Goal: Information Seeking & Learning: Find specific fact

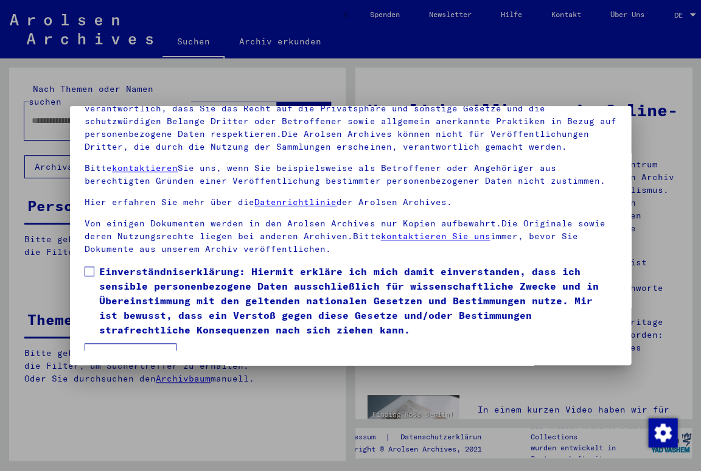
scroll to position [108, 0]
click at [92, 267] on span at bounding box center [90, 272] width 10 height 10
click at [130, 343] on button "Ich stimme zu" at bounding box center [131, 354] width 92 height 23
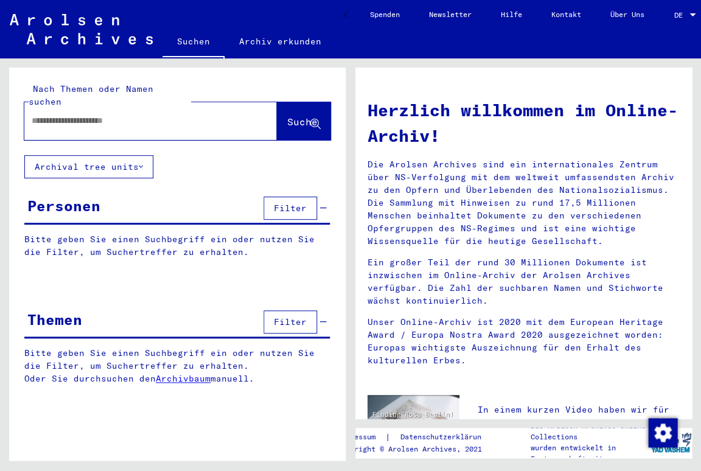
click at [111, 114] on input "text" at bounding box center [136, 120] width 209 height 13
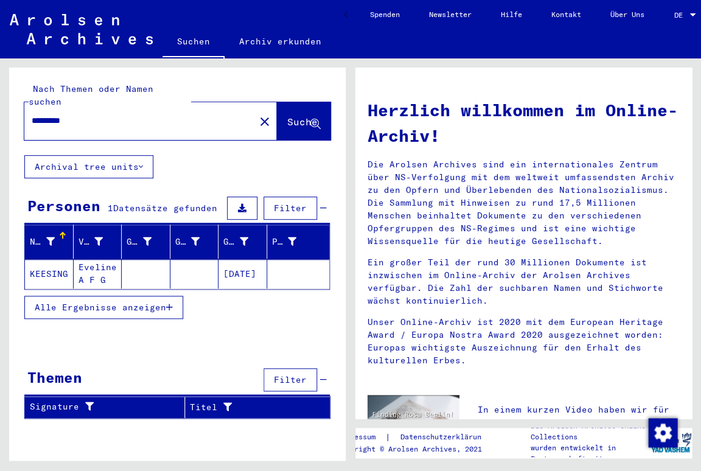
click at [69, 302] on span "Alle Ergebnisse anzeigen" at bounding box center [100, 307] width 131 height 11
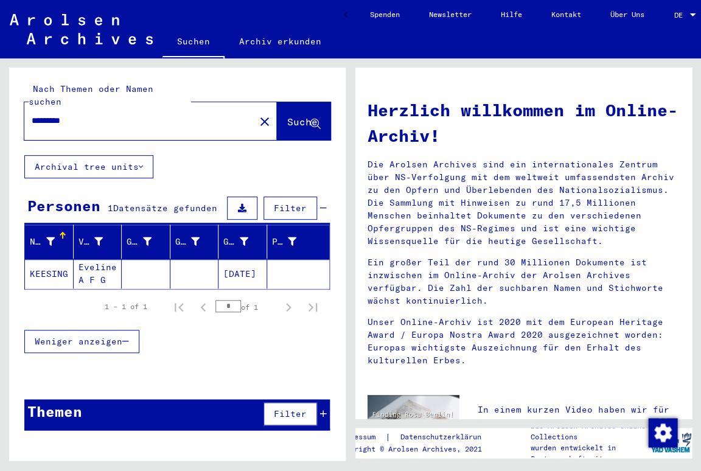
drag, startPoint x: 68, startPoint y: 111, endPoint x: 74, endPoint y: 113, distance: 6.6
click at [67, 114] on input "*********" at bounding box center [136, 120] width 209 height 13
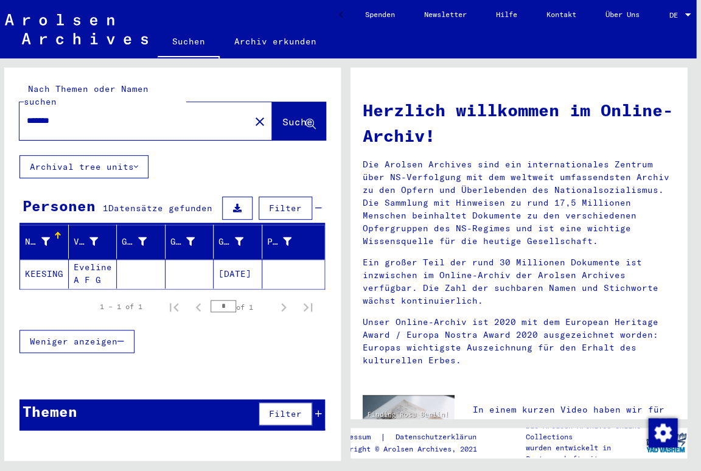
scroll to position [0, 6]
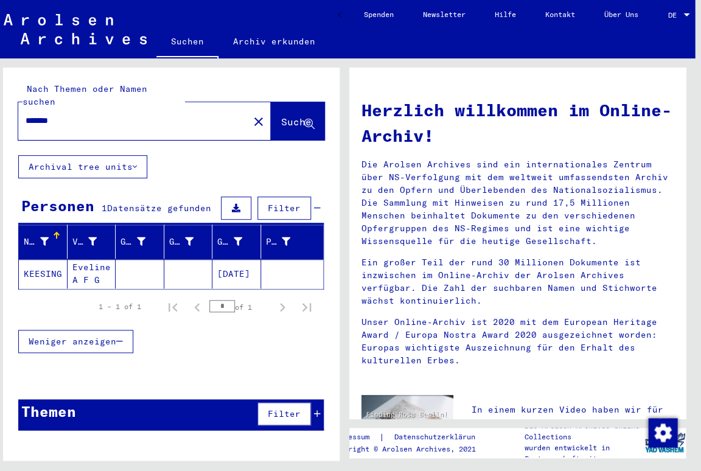
type input "******"
click at [281, 116] on span "Suche" at bounding box center [296, 122] width 30 height 12
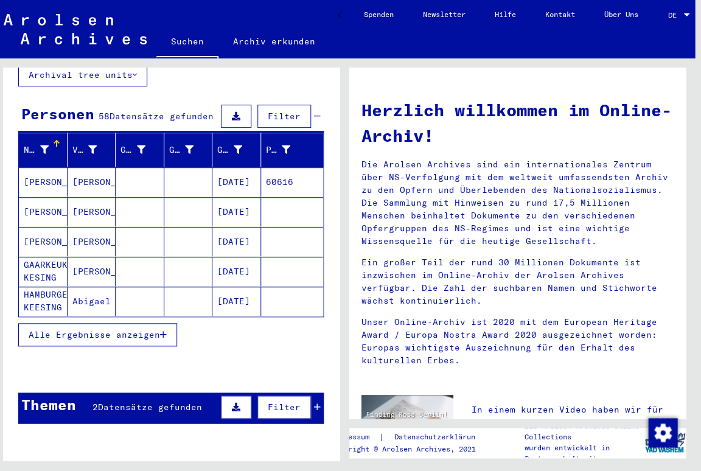
scroll to position [92, 0]
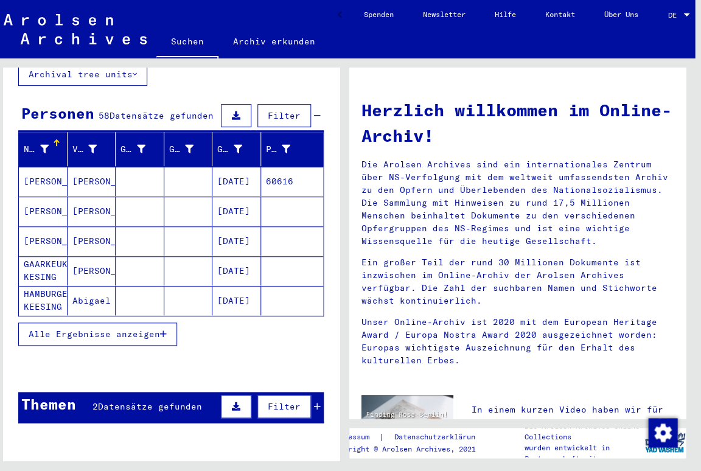
click at [119, 329] on span "Alle Ergebnisse anzeigen" at bounding box center [94, 334] width 131 height 11
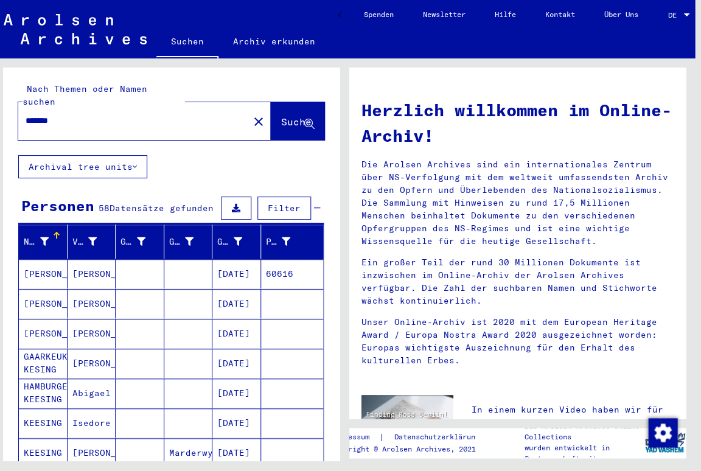
scroll to position [0, 0]
click at [288, 237] on icon at bounding box center [286, 241] width 9 height 9
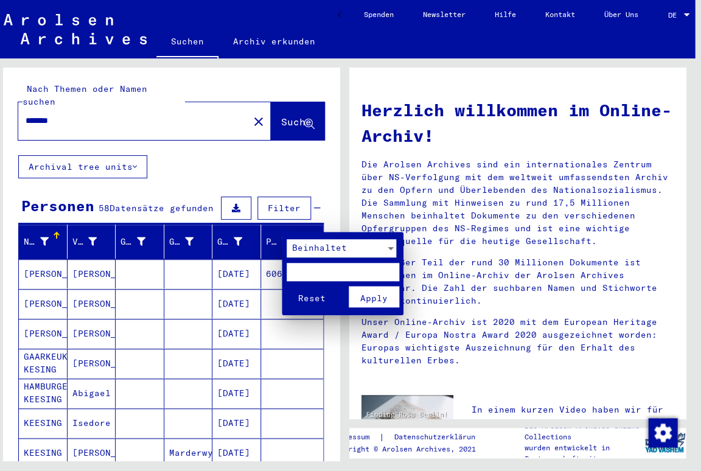
click at [192, 161] on div at bounding box center [350, 235] width 701 height 471
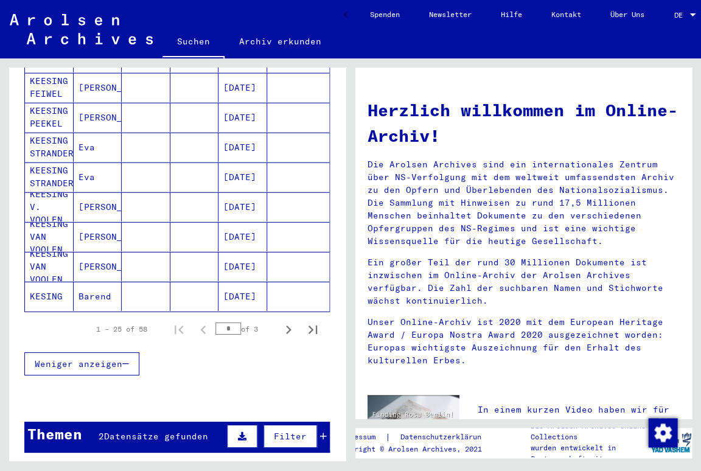
scroll to position [0, -1]
click at [287, 321] on icon "Next page" at bounding box center [288, 329] width 17 height 17
type input "*"
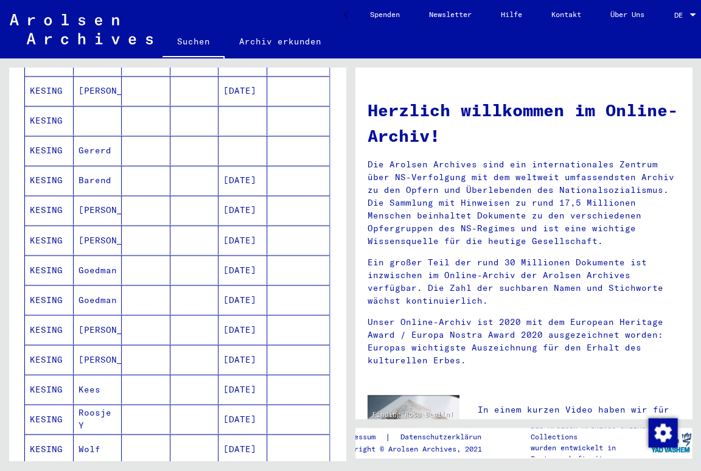
scroll to position [333, 0]
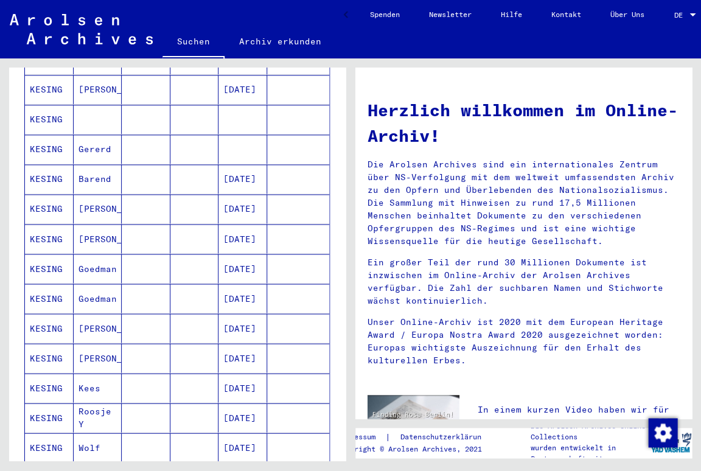
click at [101, 284] on mat-cell "Goedman" at bounding box center [98, 298] width 49 height 29
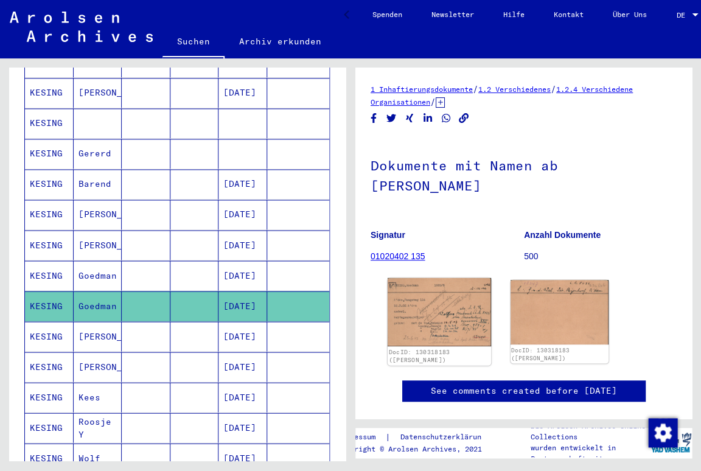
click at [433, 296] on img at bounding box center [439, 312] width 103 height 68
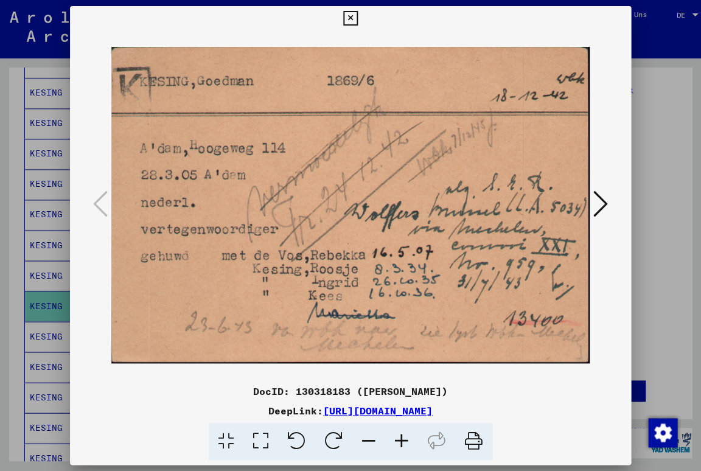
click at [601, 211] on icon at bounding box center [600, 203] width 15 height 29
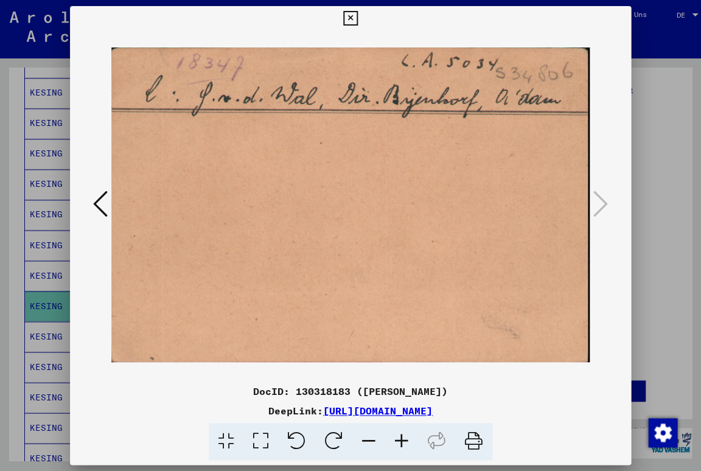
click at [101, 211] on icon at bounding box center [100, 203] width 15 height 29
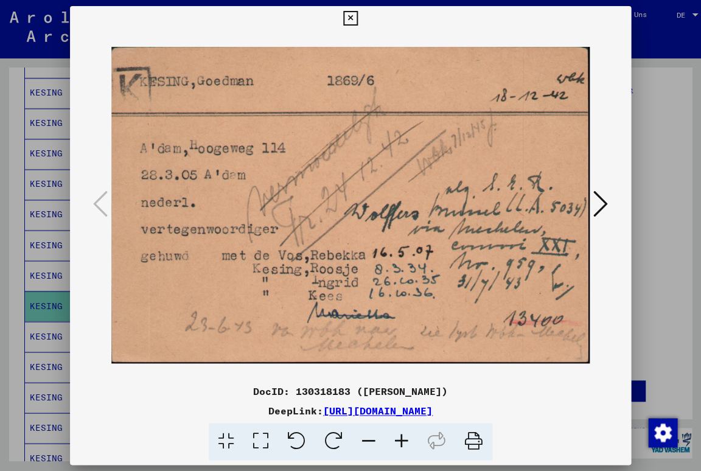
click at [357, 18] on icon at bounding box center [350, 18] width 14 height 15
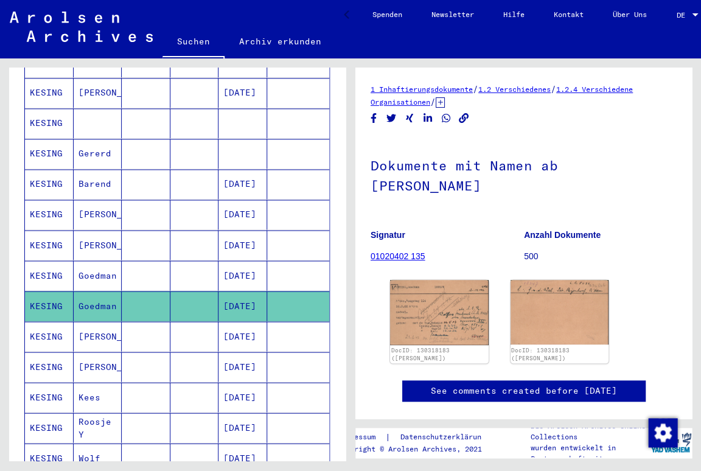
scroll to position [332, 0]
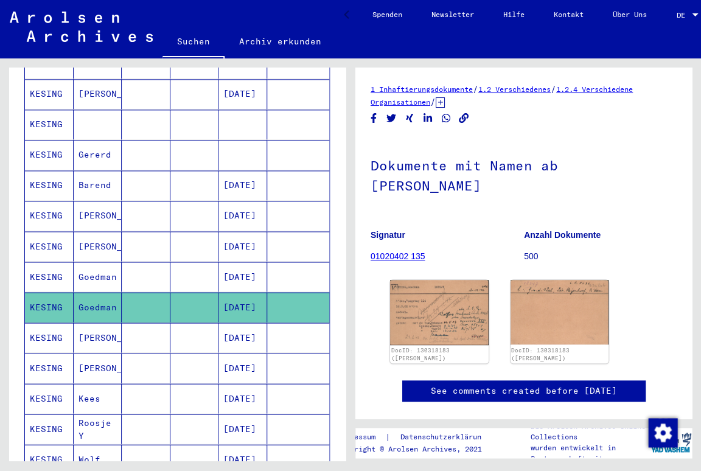
click at [106, 262] on mat-cell "Goedman" at bounding box center [98, 277] width 49 height 30
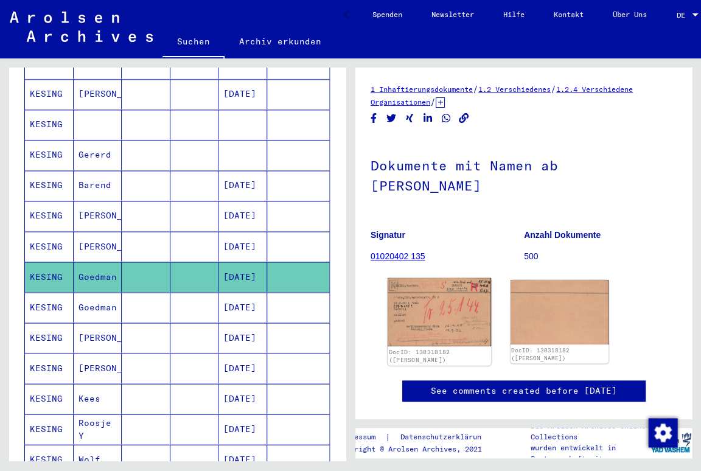
click at [450, 302] on img at bounding box center [439, 312] width 103 height 68
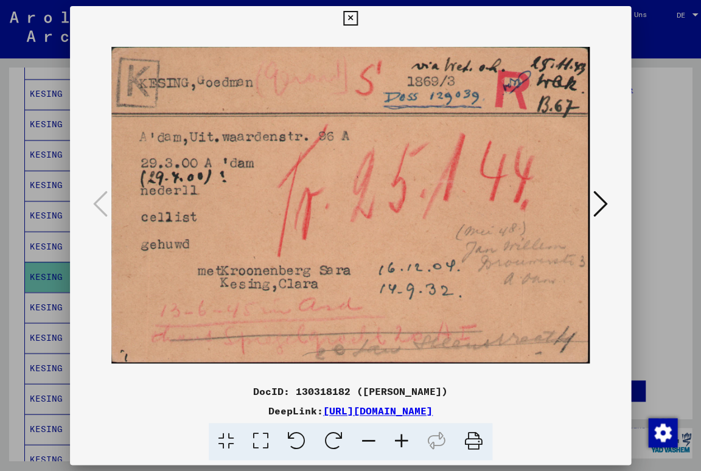
click at [604, 206] on icon at bounding box center [600, 203] width 15 height 29
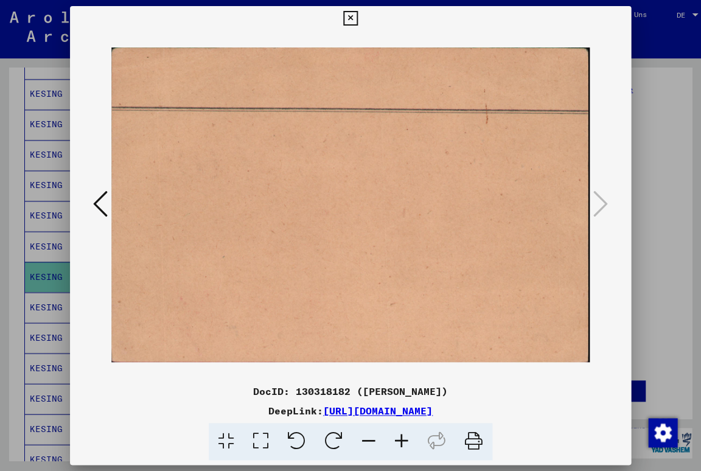
click at [103, 212] on icon at bounding box center [100, 203] width 15 height 29
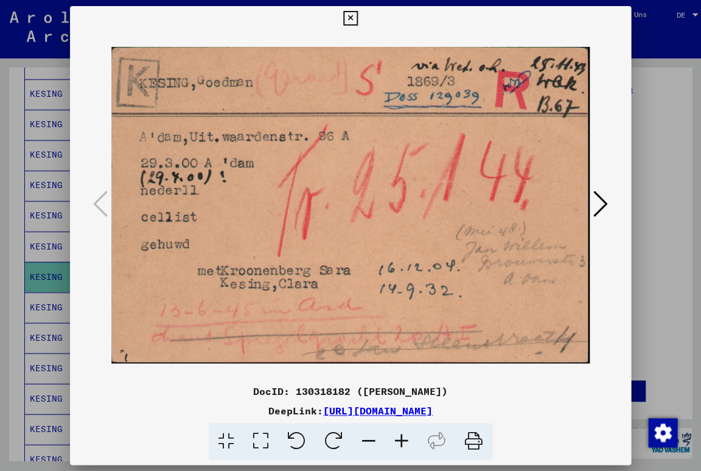
click at [474, 441] on icon at bounding box center [473, 441] width 37 height 37
click at [474, 442] on icon at bounding box center [473, 441] width 37 height 37
